Goal: Task Accomplishment & Management: Manage account settings

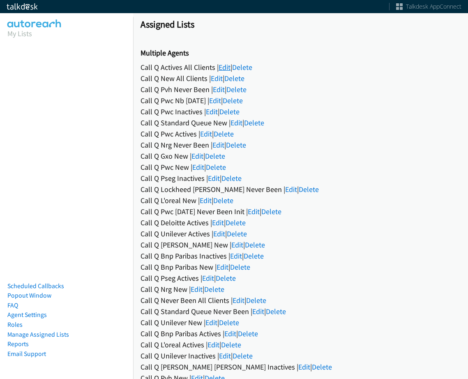
click at [224, 66] on link "Edit" at bounding box center [225, 66] width 12 height 9
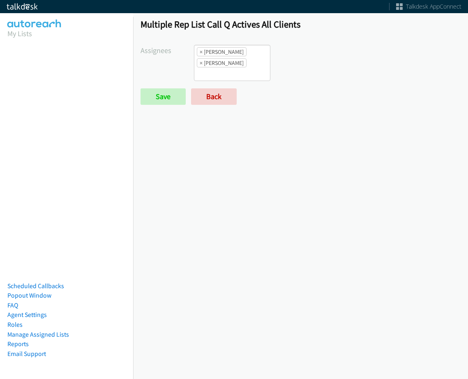
scroll to position [6, 0]
click at [226, 68] on ul "× Charles Ross × Jordan Stehlik" at bounding box center [232, 62] width 76 height 35
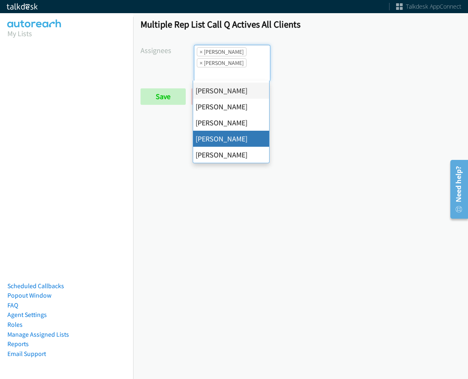
scroll to position [39, 0]
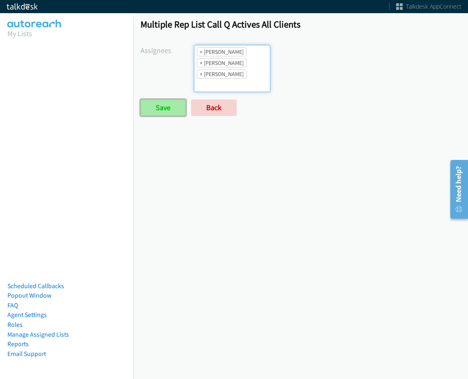
click at [167, 109] on input "Save" at bounding box center [163, 107] width 45 height 16
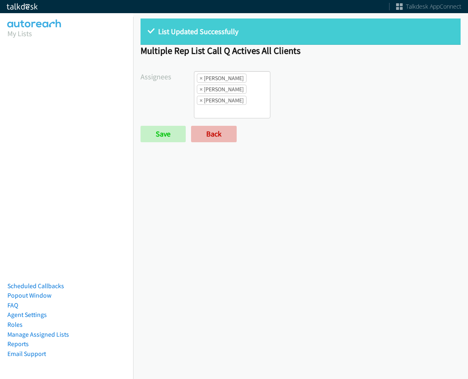
scroll to position [6, 0]
click at [216, 135] on link "Back" at bounding box center [214, 134] width 46 height 16
